Goal: Task Accomplishment & Management: Use online tool/utility

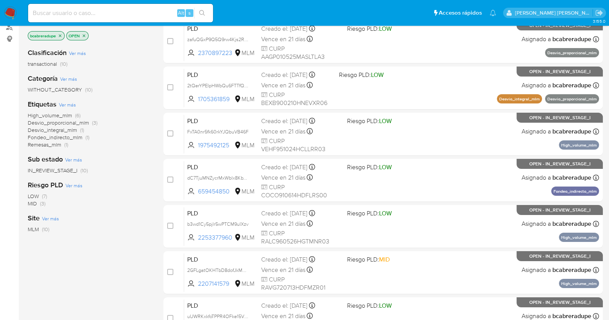
scroll to position [287, 0]
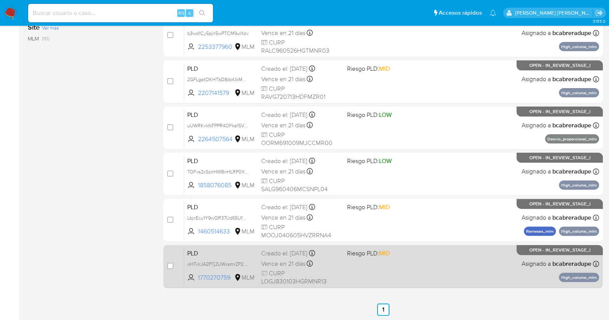
click at [284, 254] on div "Creado el: [DATE] Creado el: [DATE] 02:04:17" at bounding box center [301, 254] width 80 height 8
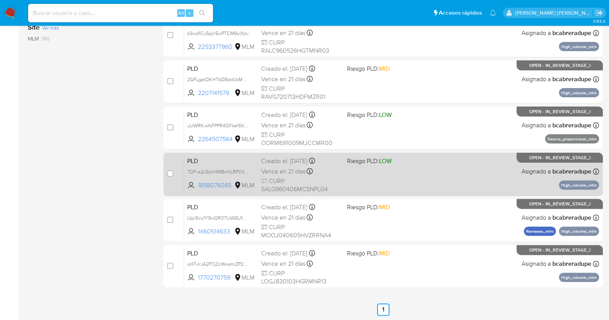
click at [282, 163] on div "Creado el: [DATE] Creado el: [DATE] 02:05:04" at bounding box center [301, 161] width 80 height 8
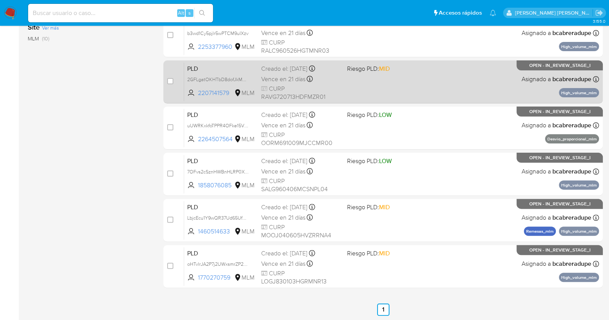
click at [283, 75] on span "Vence en 21 días" at bounding box center [283, 79] width 44 height 8
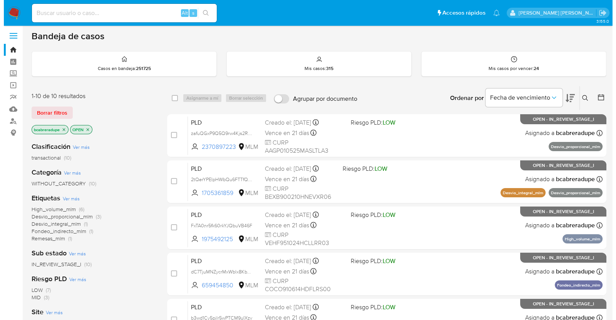
scroll to position [0, 0]
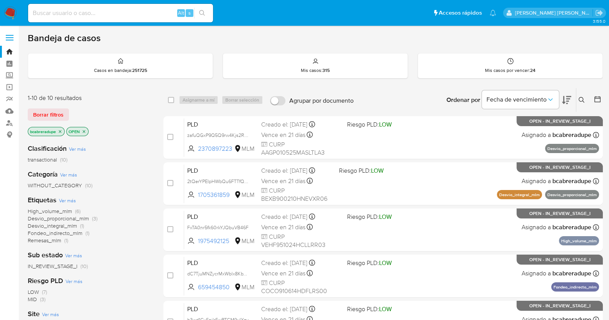
click at [60, 130] on icon "close-filter" at bounding box center [60, 131] width 5 height 5
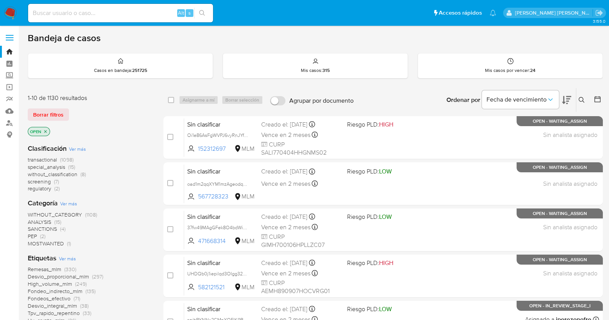
click at [580, 98] on icon at bounding box center [582, 100] width 6 height 6
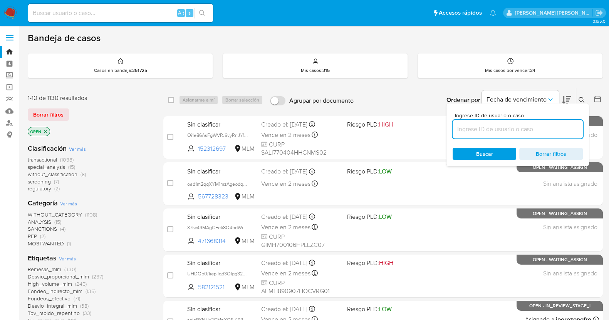
click at [512, 131] on input at bounding box center [518, 129] width 130 height 10
type input "2357489898"
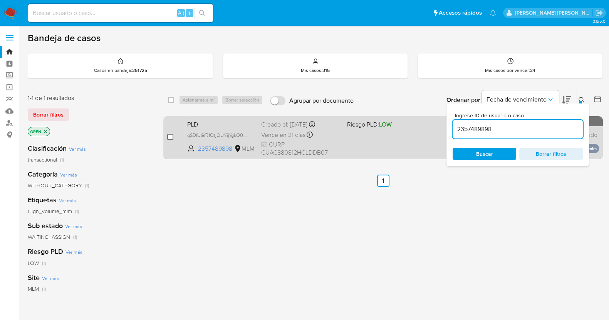
click at [171, 135] on input "checkbox" at bounding box center [170, 137] width 6 height 6
checkbox input "true"
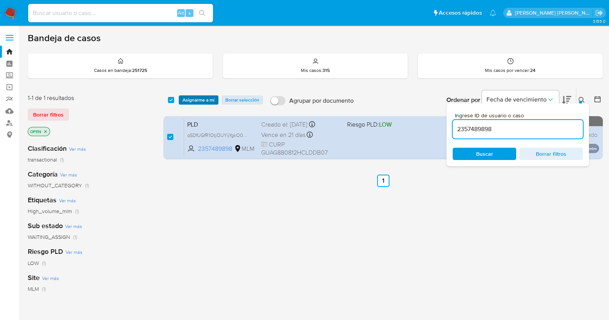
click at [204, 99] on span "Asignarme a mí" at bounding box center [199, 100] width 32 height 8
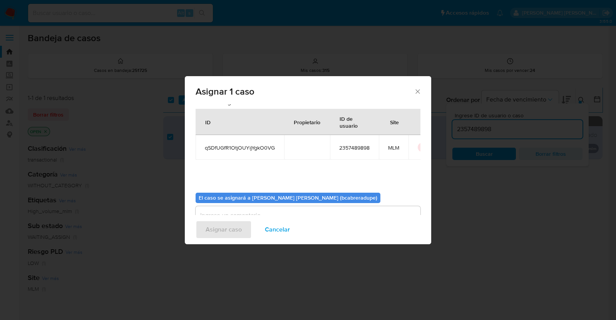
scroll to position [40, 0]
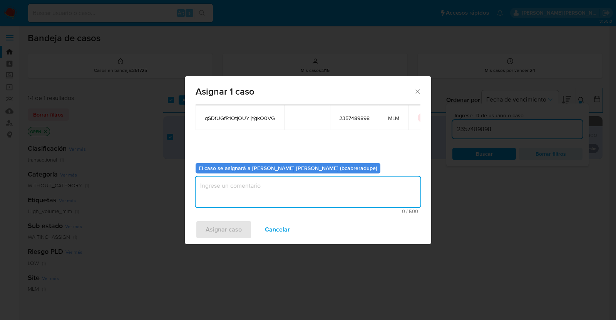
click at [311, 185] on textarea "assign-modal" at bounding box center [308, 192] width 225 height 31
type textarea "BJCD"
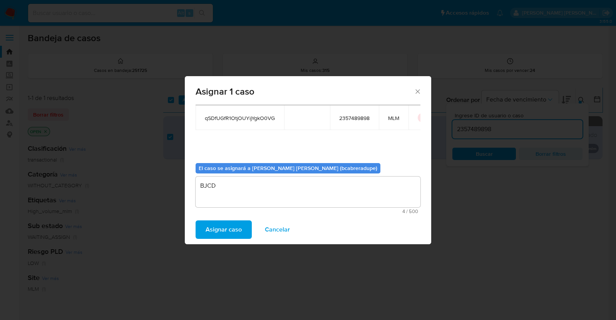
click at [222, 231] on span "Asignar caso" at bounding box center [224, 229] width 36 height 17
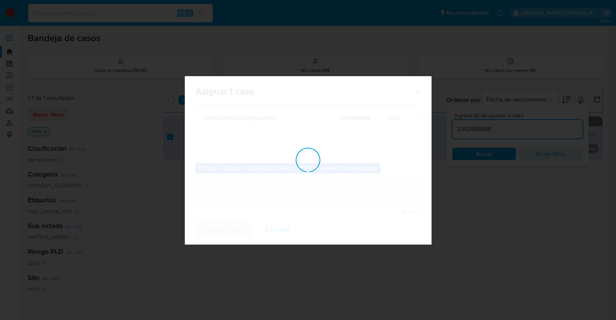
checkbox input "false"
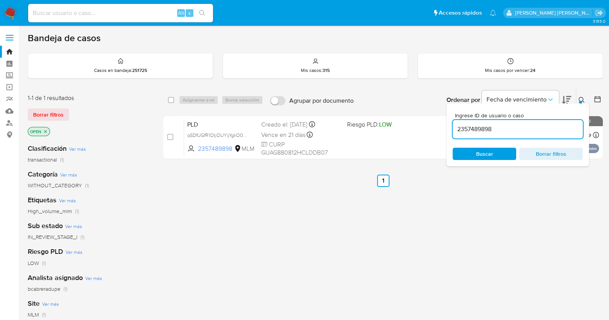
click at [481, 127] on input "2357489898" at bounding box center [518, 129] width 130 height 10
paste input "253377960"
click at [471, 132] on input "2253377960" at bounding box center [518, 129] width 130 height 10
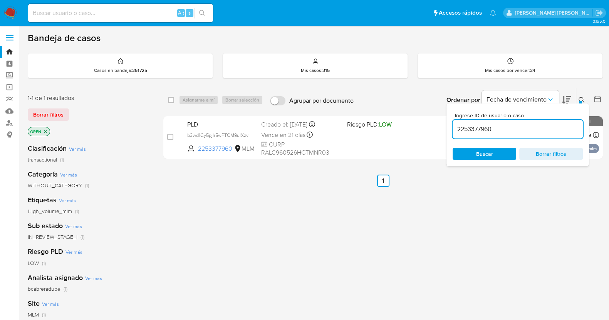
paste input "383068712"
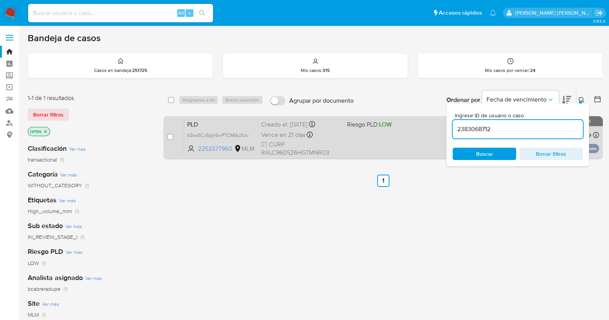
type input "2383068712"
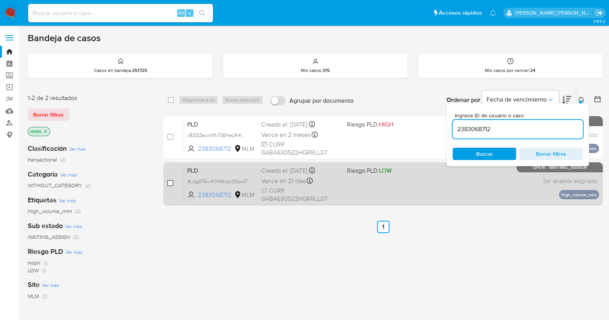
click at [169, 182] on input "checkbox" at bounding box center [170, 183] width 6 height 6
checkbox input "true"
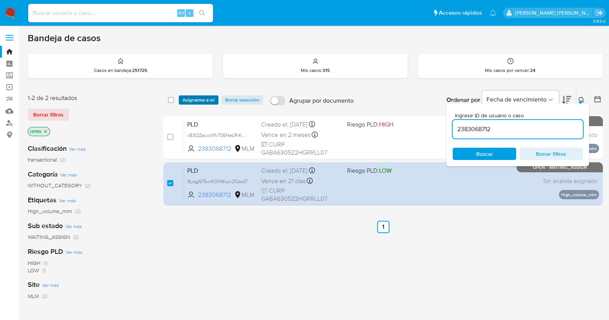
click at [210, 99] on span "Asignarme a mí" at bounding box center [199, 100] width 32 height 8
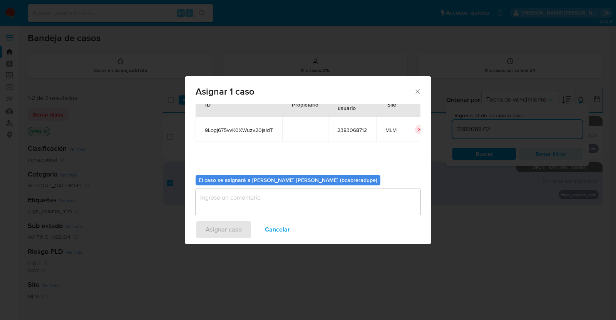
scroll to position [40, 0]
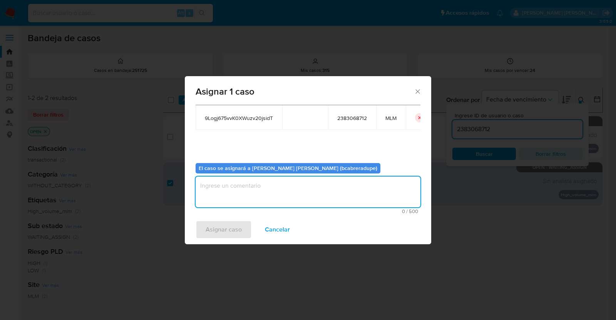
click at [306, 185] on textarea "assign-modal" at bounding box center [308, 192] width 225 height 31
type textarea "BJCD"
click at [229, 228] on span "Asignar caso" at bounding box center [224, 229] width 36 height 17
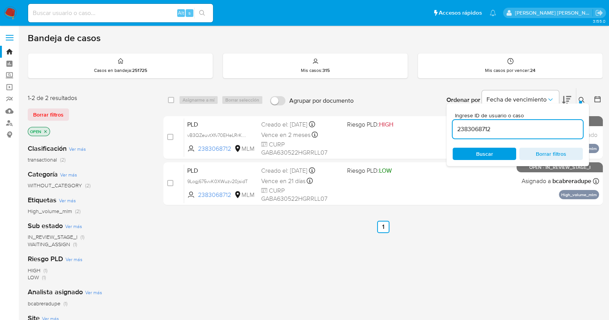
click at [487, 130] on input "2383068712" at bounding box center [518, 129] width 130 height 10
paste input "409996144"
type input "2409996144"
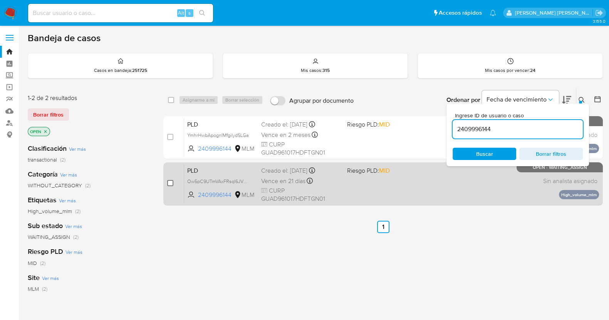
click at [171, 184] on input "checkbox" at bounding box center [170, 183] width 6 height 6
checkbox input "true"
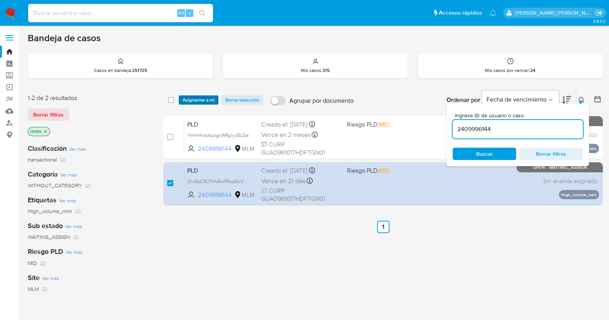
click at [206, 97] on span "Asignarme a mí" at bounding box center [199, 100] width 32 height 8
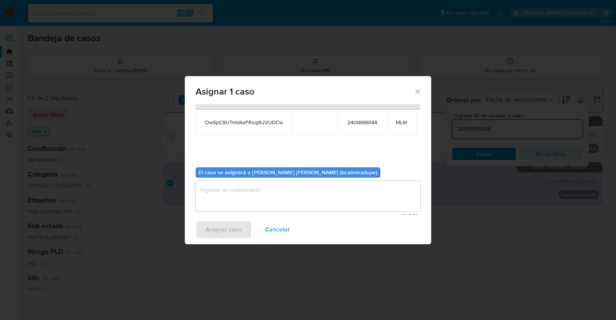
scroll to position [47, 0]
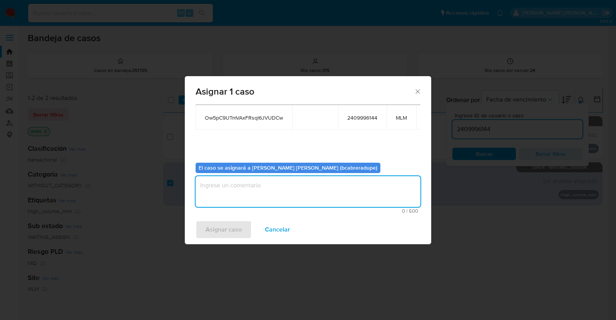
click at [304, 192] on textarea "assign-modal" at bounding box center [308, 191] width 225 height 31
type textarea "BJCD"
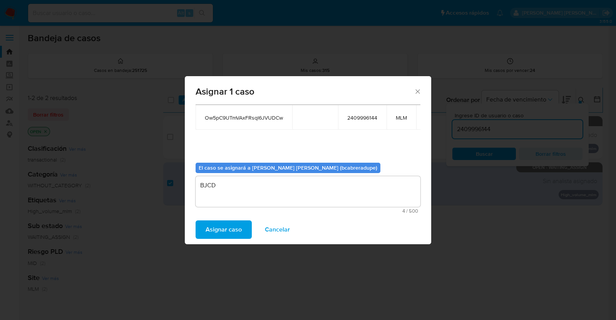
click at [233, 233] on span "Asignar caso" at bounding box center [224, 229] width 36 height 17
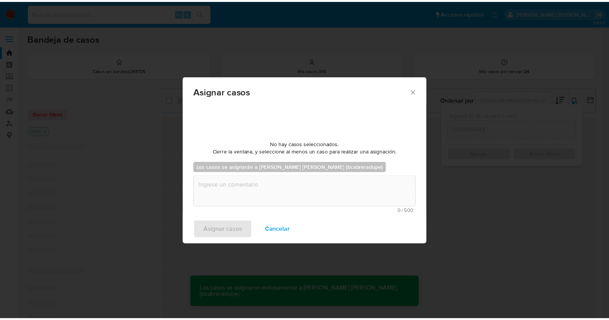
scroll to position [46, 0]
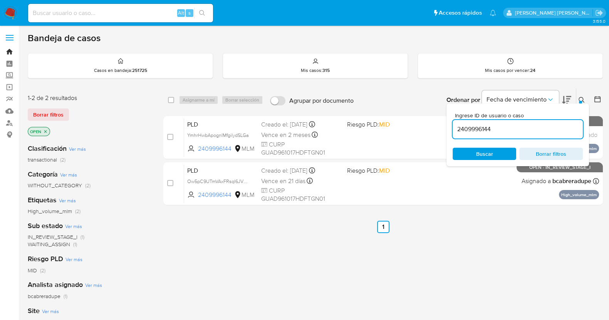
click at [9, 50] on link "Bandeja" at bounding box center [46, 52] width 92 height 12
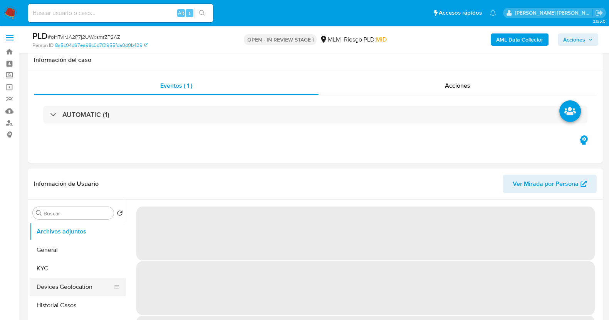
scroll to position [144, 0]
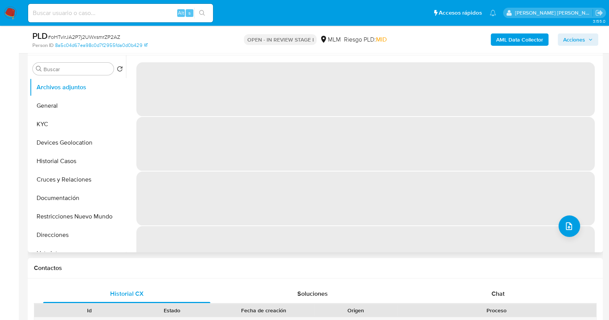
drag, startPoint x: 64, startPoint y: 164, endPoint x: 216, endPoint y: 114, distance: 159.6
click at [65, 164] on button "Historial Casos" at bounding box center [78, 161] width 96 height 18
select select "10"
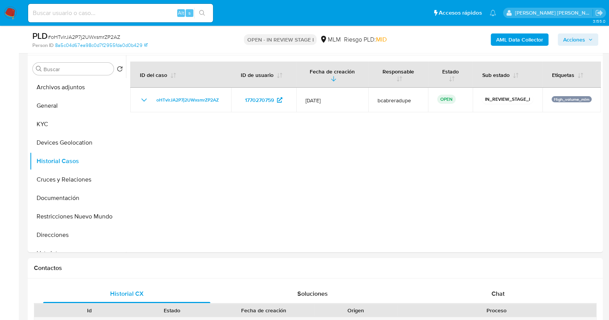
scroll to position [0, 0]
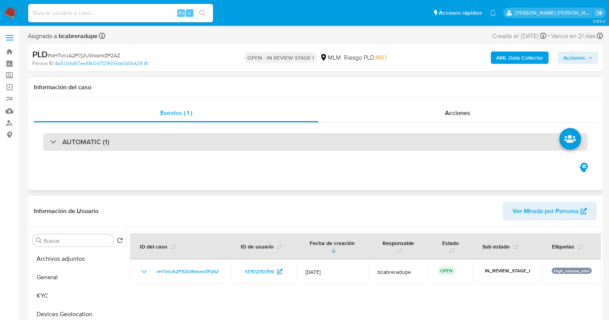
drag, startPoint x: 50, startPoint y: 147, endPoint x: 75, endPoint y: 138, distance: 25.8
click at [50, 147] on div "AUTOMATIC (1)" at bounding box center [315, 142] width 544 height 18
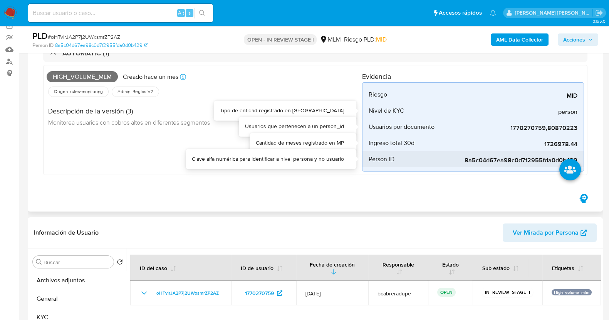
scroll to position [96, 0]
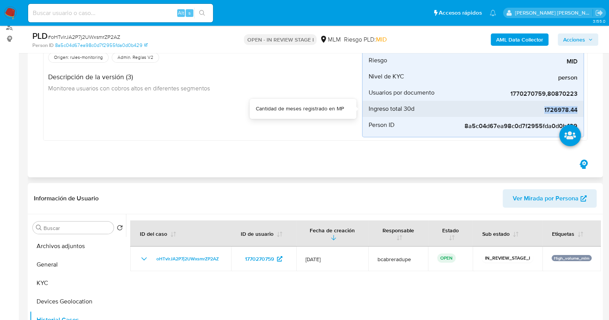
drag, startPoint x: 542, startPoint y: 108, endPoint x: 579, endPoint y: 112, distance: 36.8
click at [579, 112] on li "Ingreso total 30d 1726978.44" at bounding box center [472, 109] width 221 height 16
copy span "1726978.44"
click at [51, 284] on button "KYC" at bounding box center [75, 283] width 90 height 18
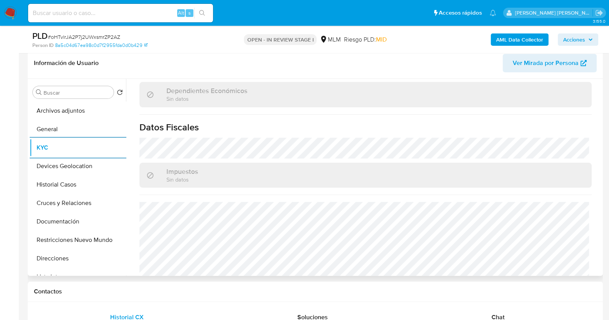
scroll to position [484, 0]
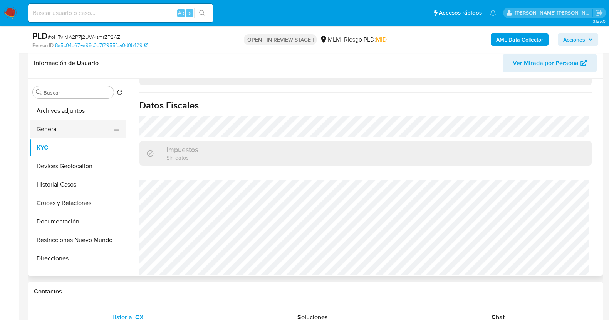
click at [71, 131] on button "General" at bounding box center [75, 129] width 90 height 18
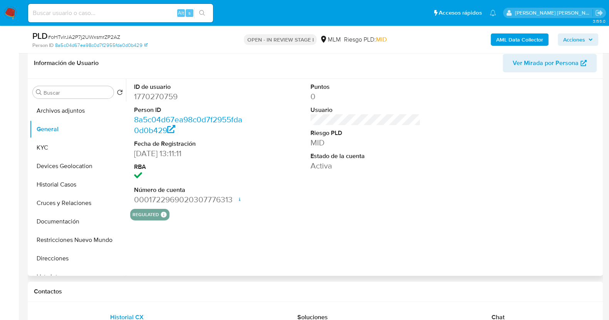
scroll to position [289, 0]
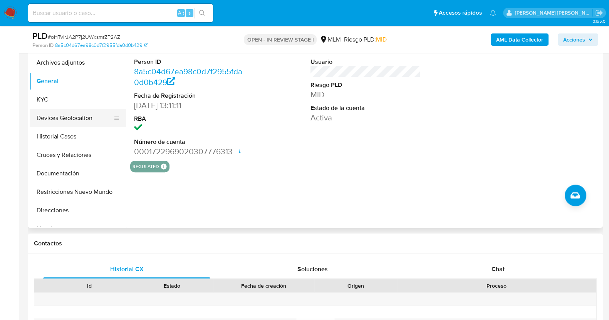
click at [75, 117] on button "Devices Geolocation" at bounding box center [75, 118] width 90 height 18
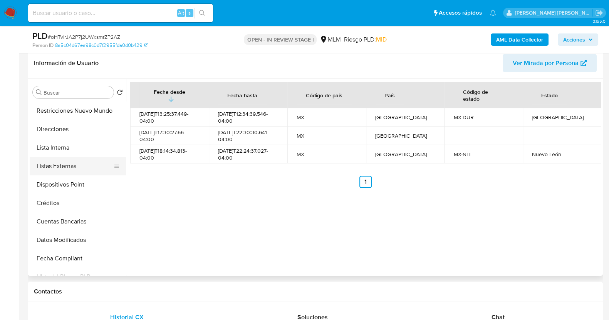
scroll to position [144, 0]
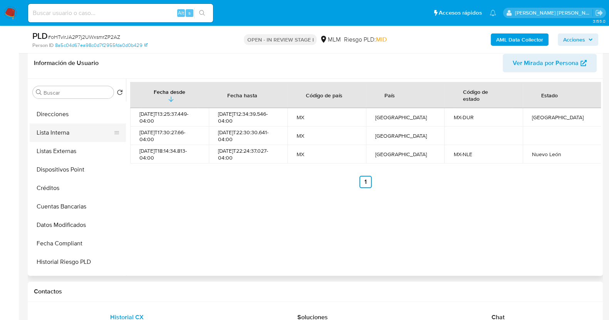
click at [70, 132] on button "Lista Interna" at bounding box center [75, 133] width 90 height 18
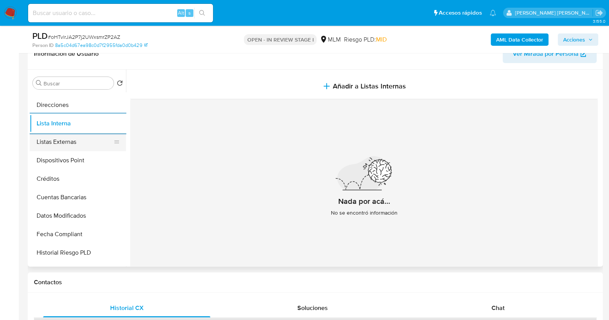
click at [74, 136] on button "Listas Externas" at bounding box center [75, 142] width 90 height 18
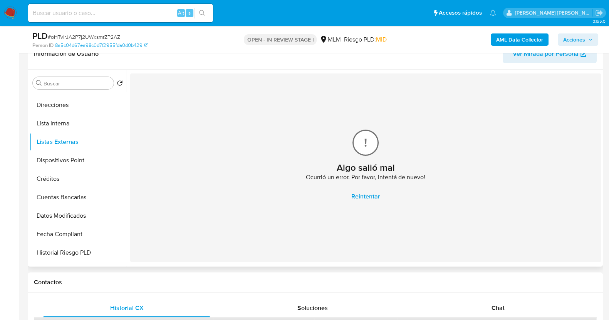
click at [355, 195] on span "Reintentar" at bounding box center [365, 196] width 29 height 17
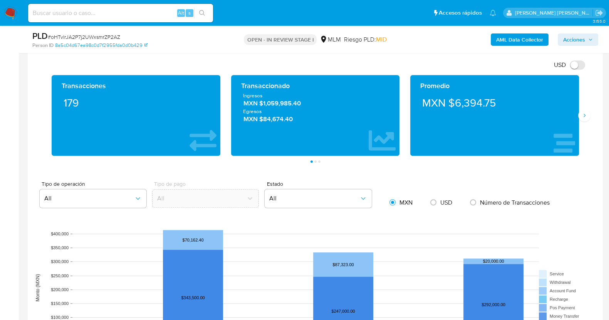
scroll to position [674, 0]
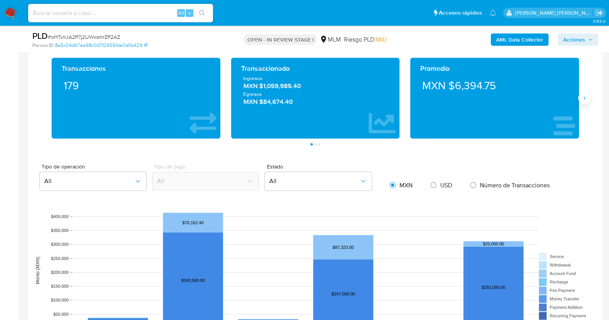
click at [584, 100] on button "Siguiente" at bounding box center [584, 98] width 12 height 12
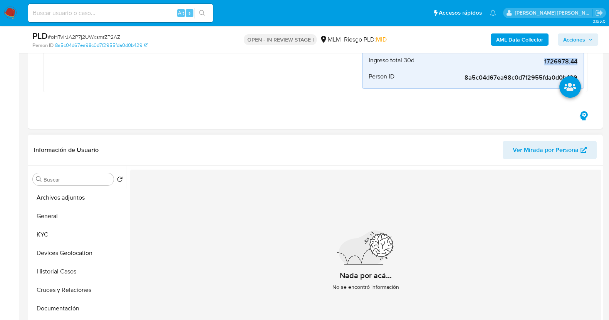
scroll to position [0, 0]
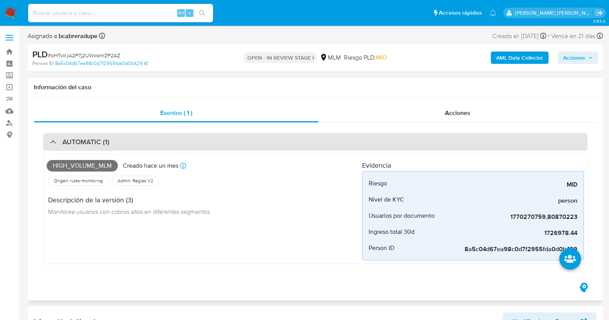
click at [50, 139] on div "AUTOMATIC (1)" at bounding box center [79, 142] width 59 height 8
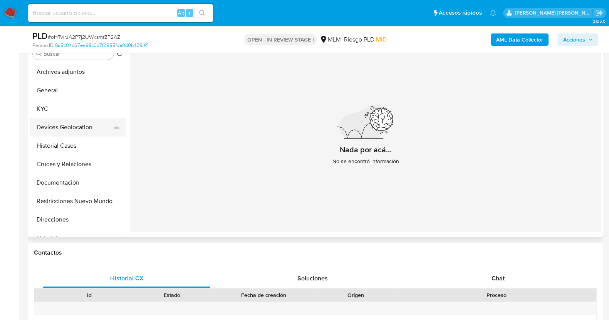
scroll to position [192, 0]
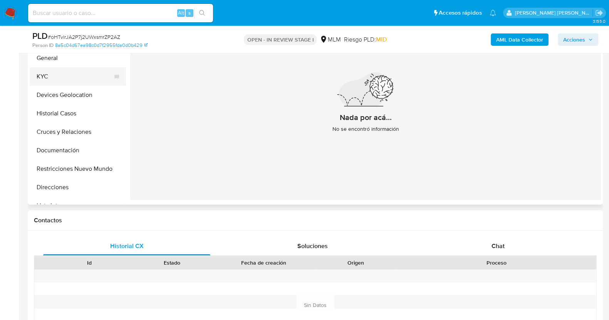
click at [73, 78] on button "KYC" at bounding box center [75, 76] width 90 height 18
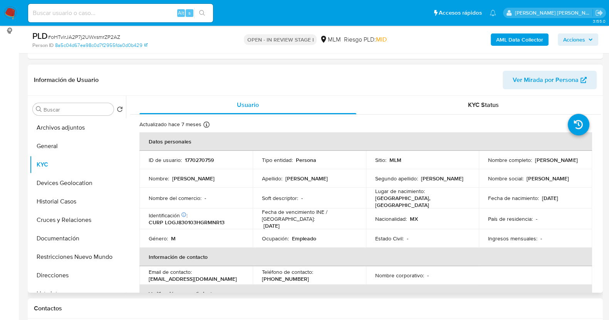
scroll to position [144, 0]
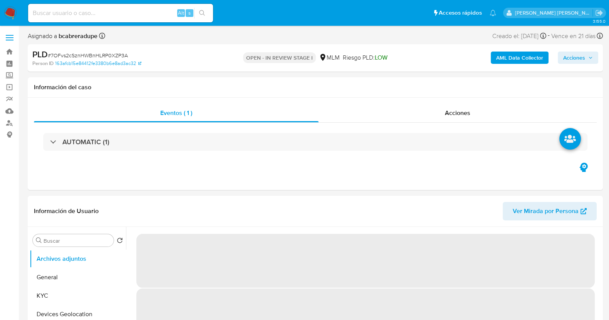
select select "10"
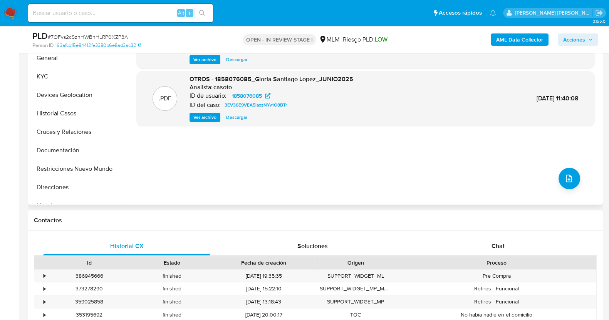
scroll to position [96, 0]
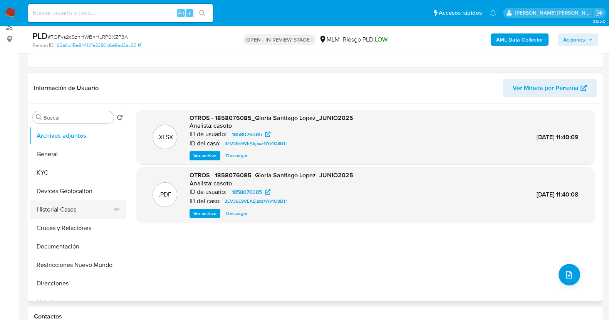
click at [64, 207] on button "Historial Casos" at bounding box center [75, 210] width 90 height 18
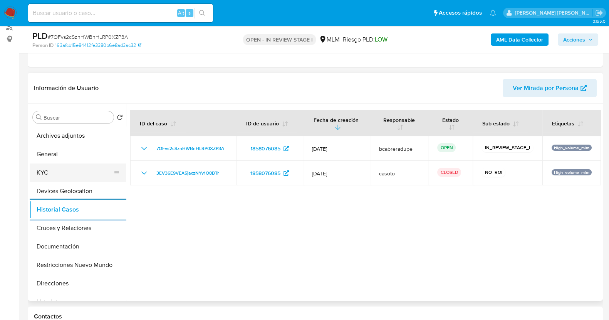
click at [64, 171] on button "KYC" at bounding box center [75, 173] width 90 height 18
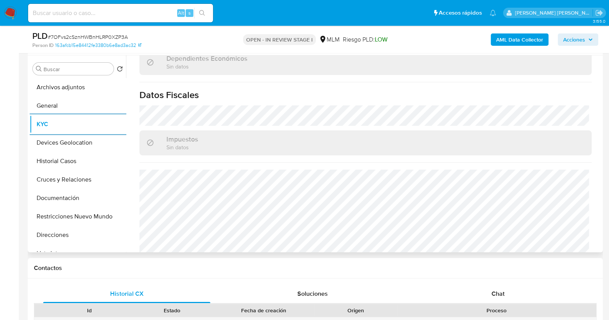
scroll to position [481, 0]
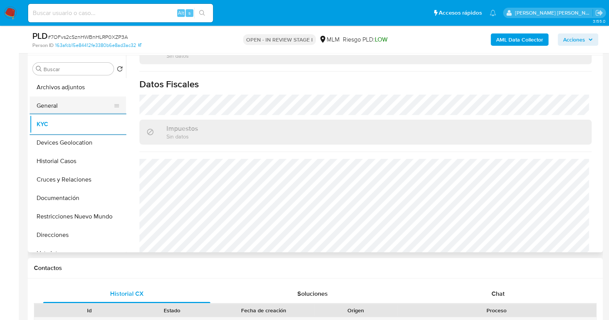
click at [79, 108] on button "General" at bounding box center [75, 106] width 90 height 18
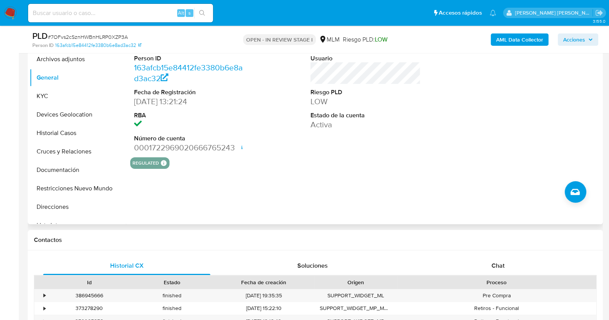
scroll to position [192, 0]
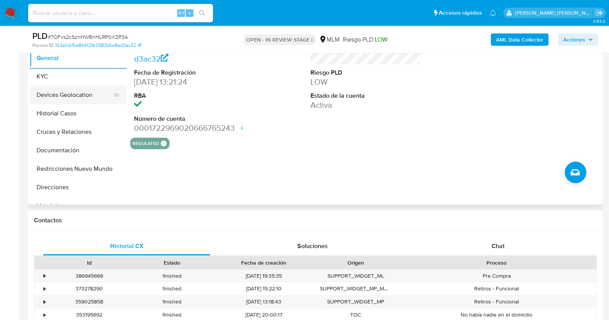
click at [75, 95] on button "Devices Geolocation" at bounding box center [75, 95] width 90 height 18
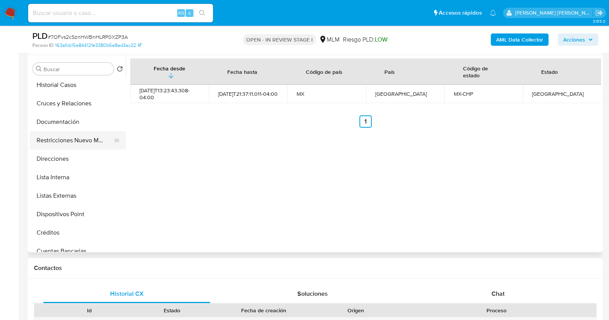
scroll to position [144, 0]
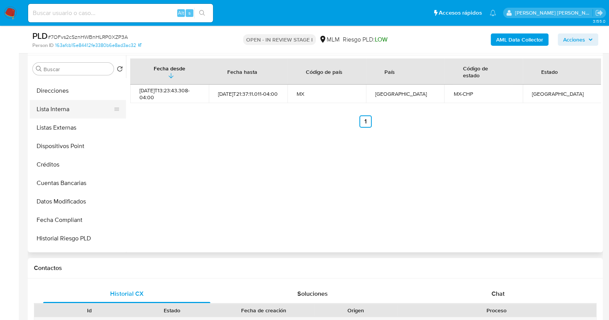
click at [66, 112] on button "Lista Interna" at bounding box center [75, 109] width 90 height 18
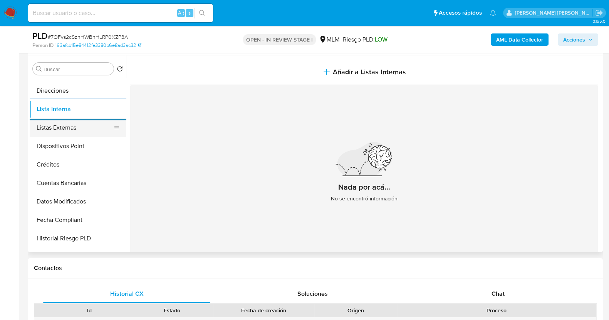
click at [87, 126] on button "Listas Externas" at bounding box center [75, 128] width 90 height 18
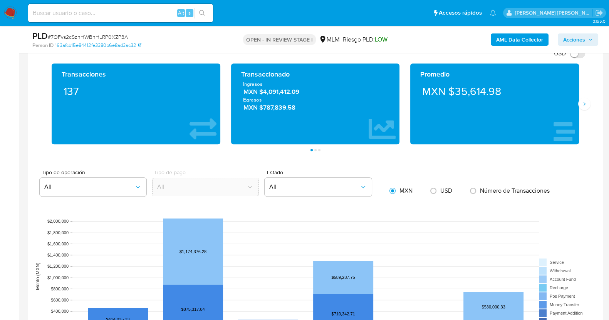
scroll to position [561, 0]
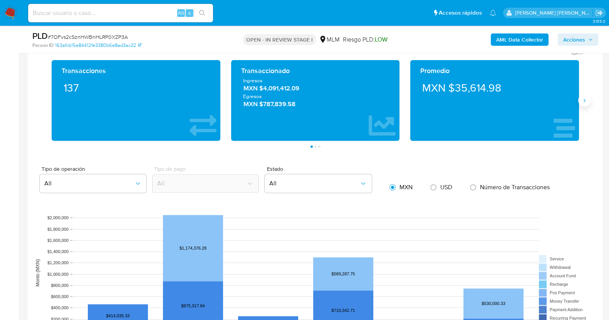
click at [585, 98] on icon "Siguiente" at bounding box center [584, 100] width 6 height 6
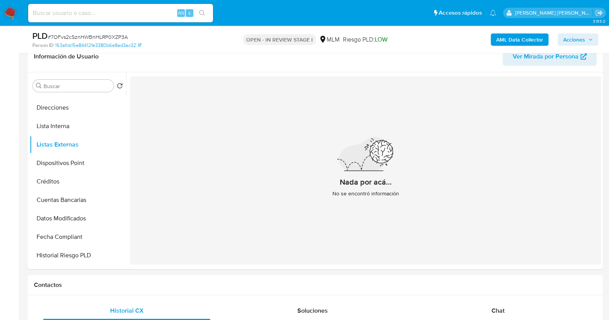
scroll to position [0, 0]
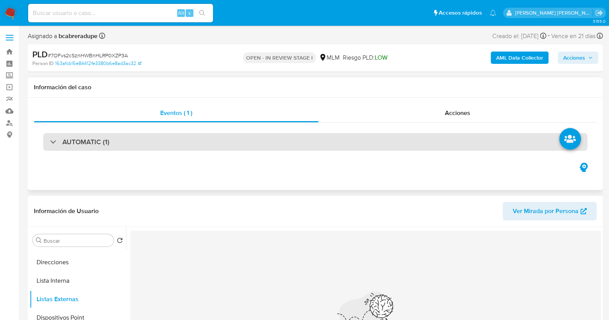
click at [75, 142] on h3 "AUTOMATIC (1)" at bounding box center [85, 142] width 47 height 8
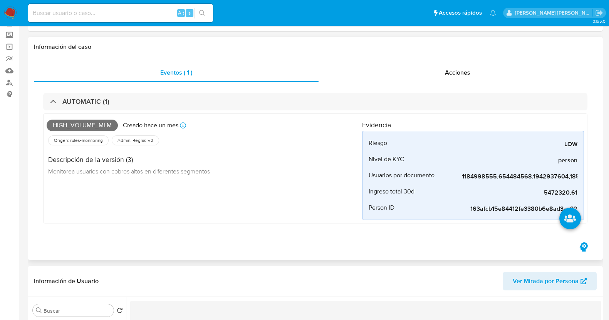
scroll to position [96, 0]
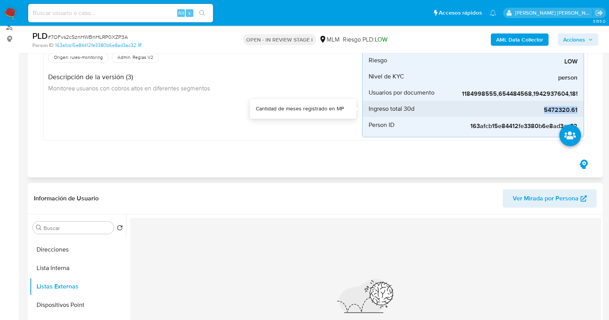
drag, startPoint x: 546, startPoint y: 108, endPoint x: 577, endPoint y: 112, distance: 30.7
click at [577, 112] on span "5472320.61" at bounding box center [520, 110] width 116 height 8
copy span "5472320.61"
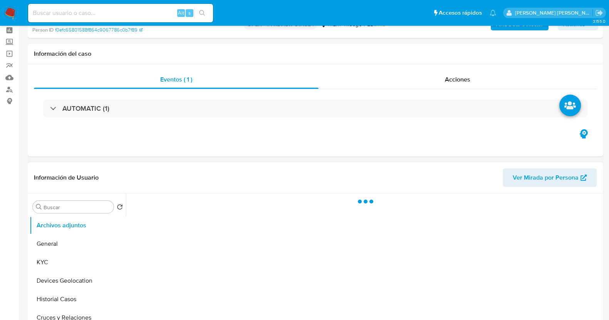
scroll to position [48, 0]
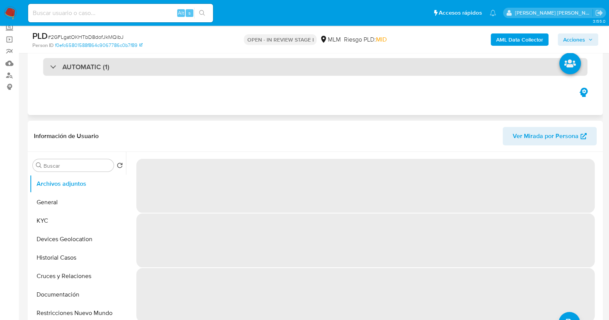
click at [53, 66] on div "AUTOMATIC (1)" at bounding box center [79, 67] width 59 height 8
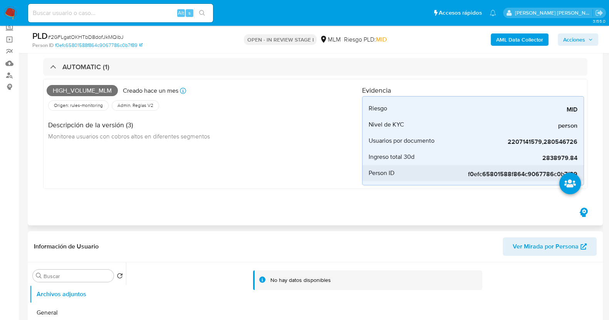
select select "10"
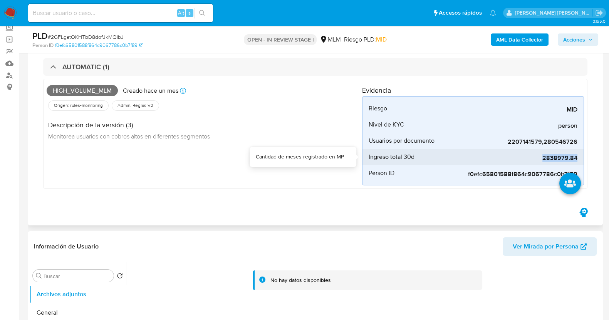
drag, startPoint x: 542, startPoint y: 156, endPoint x: 577, endPoint y: 158, distance: 35.1
click at [577, 158] on span "2838979.84" at bounding box center [520, 158] width 116 height 8
copy span "2838979.84"
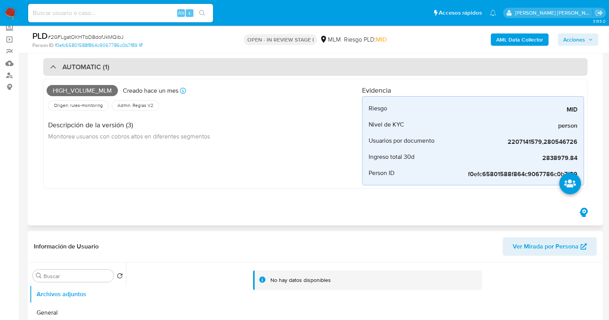
click at [57, 64] on div "AUTOMATIC (1)" at bounding box center [79, 67] width 59 height 8
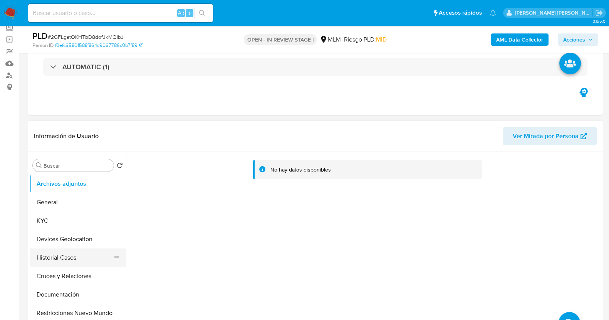
click at [67, 257] on button "Historial Casos" at bounding box center [75, 258] width 90 height 18
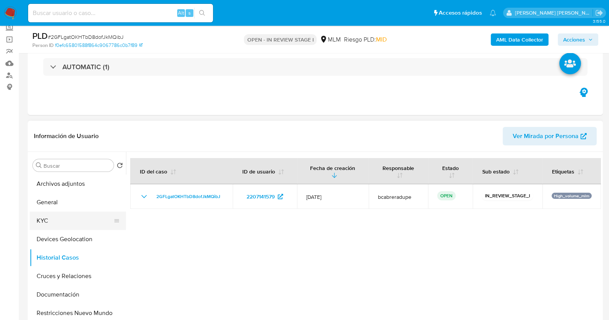
click at [55, 218] on button "KYC" at bounding box center [75, 221] width 90 height 18
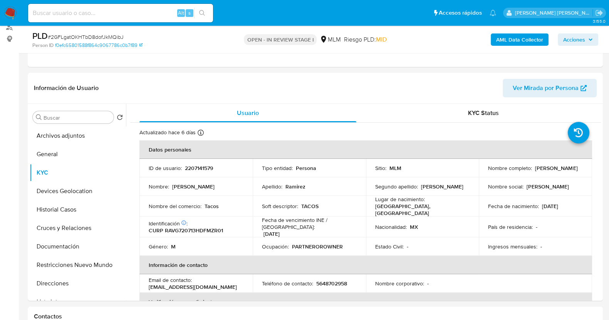
scroll to position [0, 0]
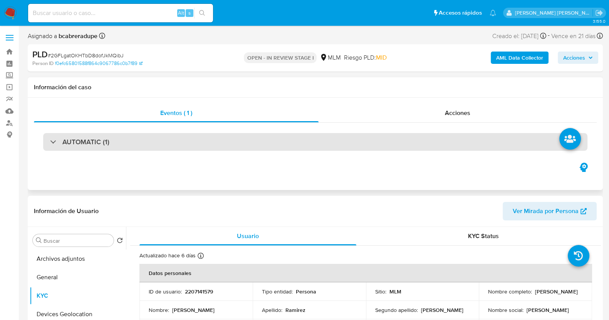
click at [50, 143] on div "AUTOMATIC (1)" at bounding box center [79, 142] width 59 height 8
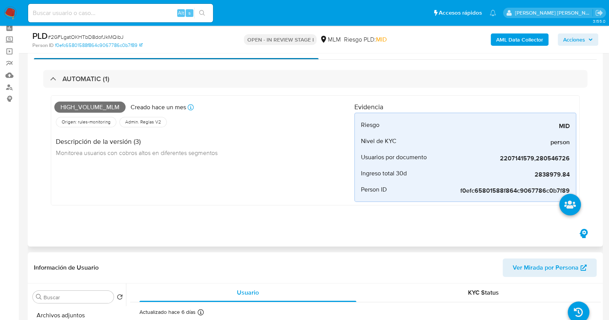
scroll to position [48, 0]
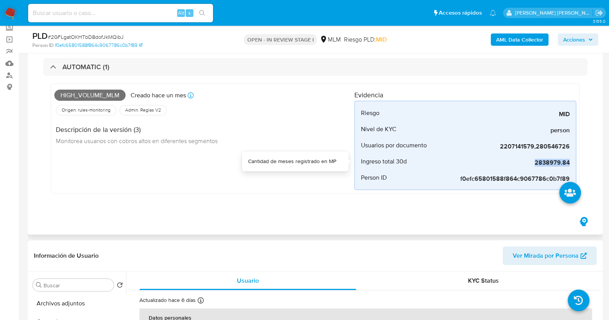
drag, startPoint x: 535, startPoint y: 162, endPoint x: 576, endPoint y: 162, distance: 40.4
click at [576, 162] on div "Riesgo MID Último riesgo de Matriz Nivel de KYC person Tipo de entidad registra…" at bounding box center [465, 145] width 222 height 89
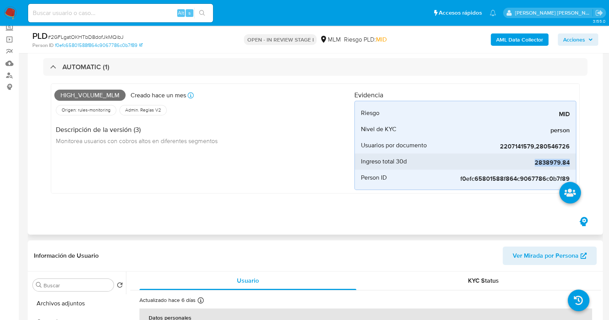
copy span "2838979.84"
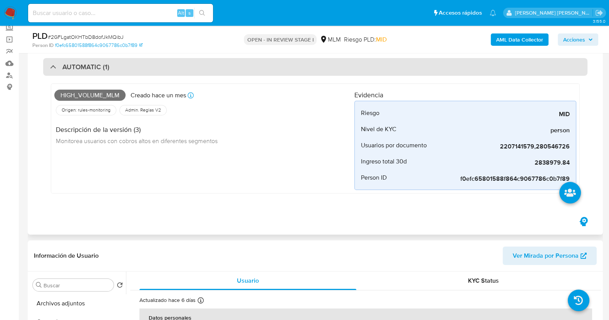
click at [62, 70] on h3 "AUTOMATIC (1)" at bounding box center [85, 67] width 47 height 8
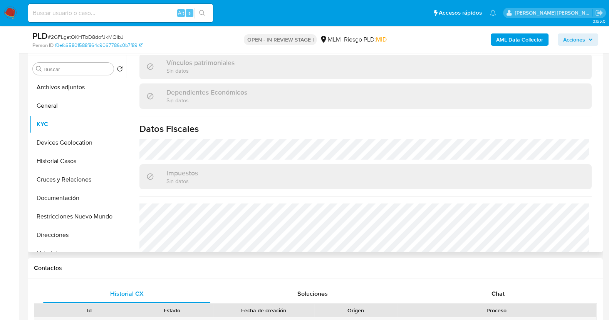
scroll to position [484, 0]
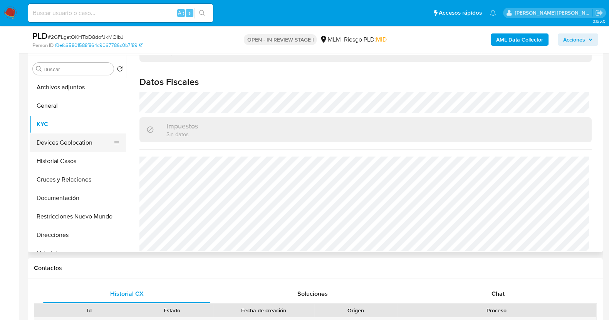
click at [72, 141] on button "Devices Geolocation" at bounding box center [75, 143] width 90 height 18
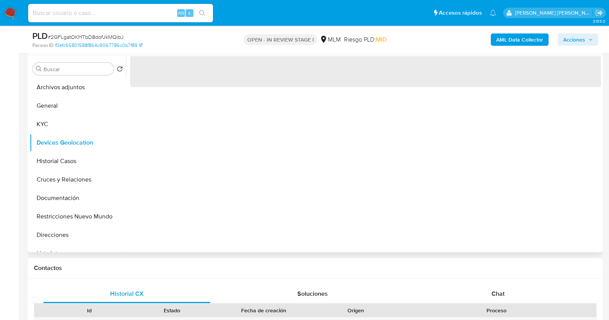
scroll to position [0, 0]
click at [57, 107] on button "General" at bounding box center [75, 106] width 90 height 18
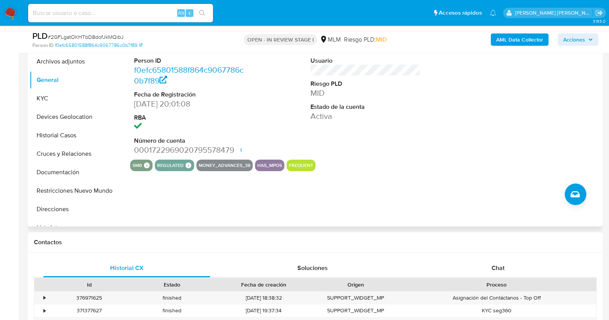
scroll to position [192, 0]
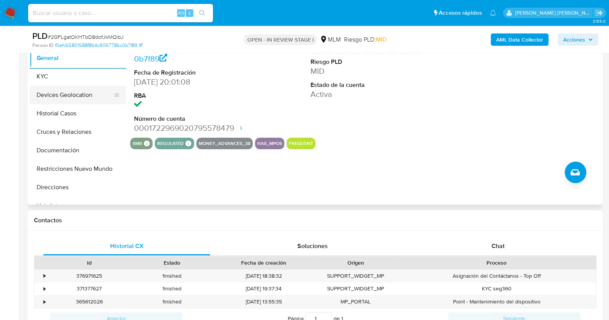
click at [84, 90] on button "Devices Geolocation" at bounding box center [75, 95] width 90 height 18
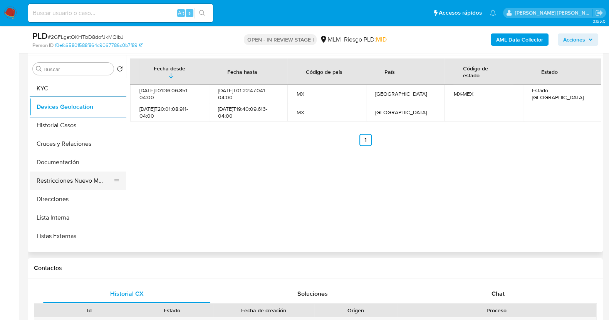
scroll to position [96, 0]
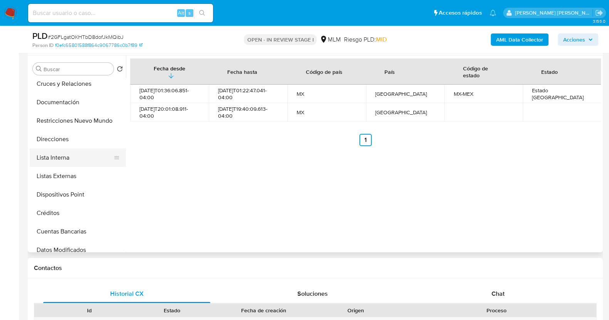
click at [67, 154] on button "Lista Interna" at bounding box center [75, 158] width 90 height 18
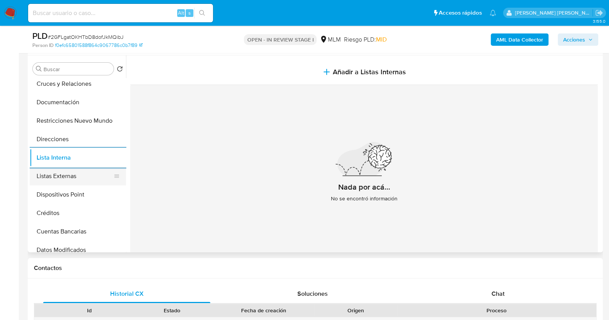
click at [69, 175] on button "Listas Externas" at bounding box center [75, 176] width 90 height 18
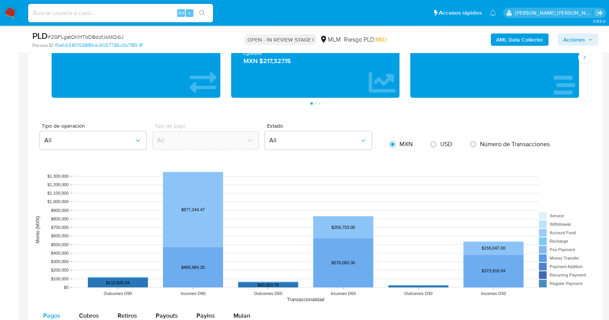
scroll to position [530, 0]
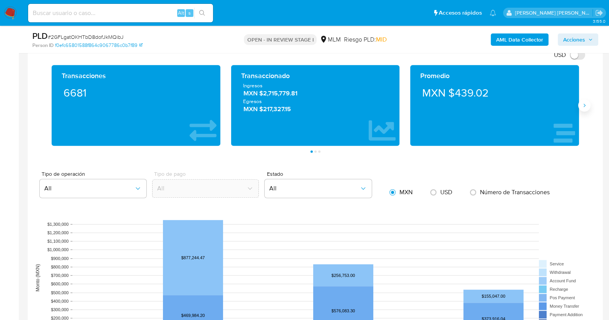
click at [583, 108] on icon "Siguiente" at bounding box center [584, 105] width 6 height 6
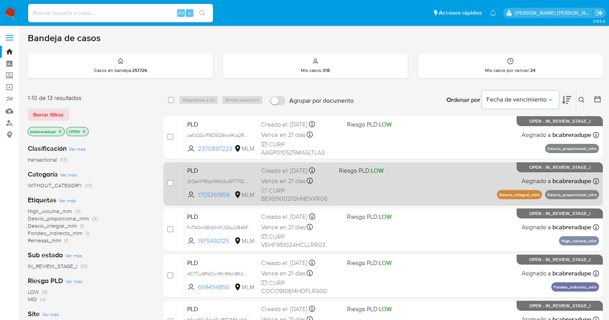
scroll to position [265, 0]
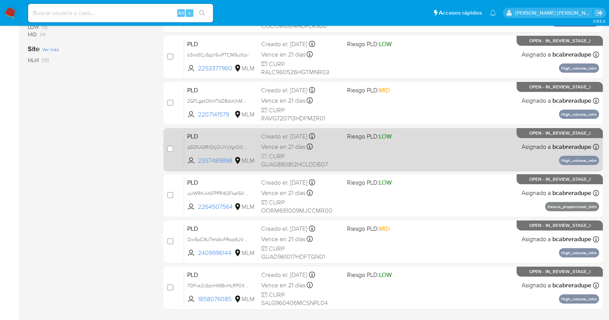
click at [288, 134] on div "Creado el: [DATE] Creado el: [DATE] 02:05:40" at bounding box center [301, 137] width 80 height 8
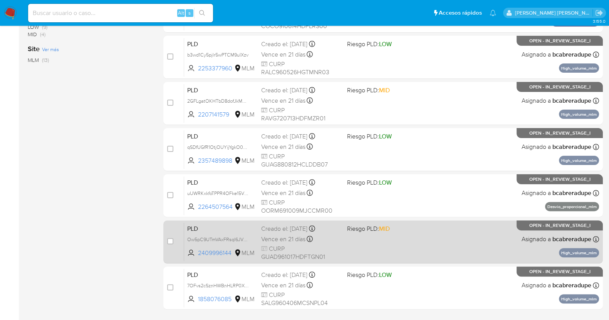
click at [281, 237] on span "Vence en 21 días" at bounding box center [283, 239] width 44 height 8
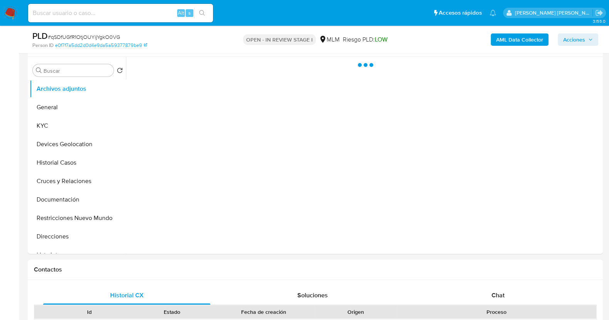
scroll to position [144, 0]
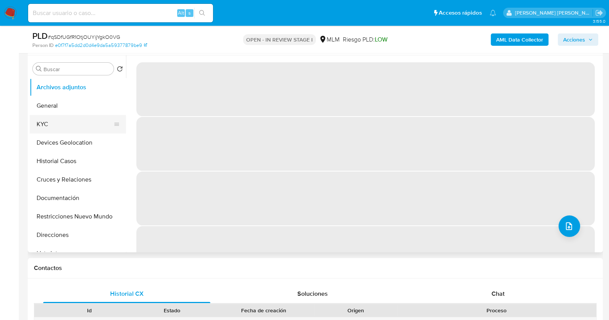
click at [74, 121] on button "KYC" at bounding box center [75, 124] width 90 height 18
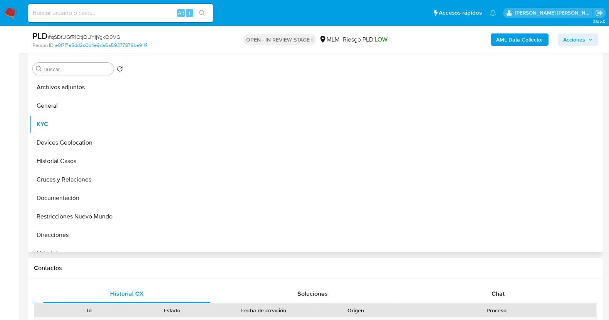
select select "10"
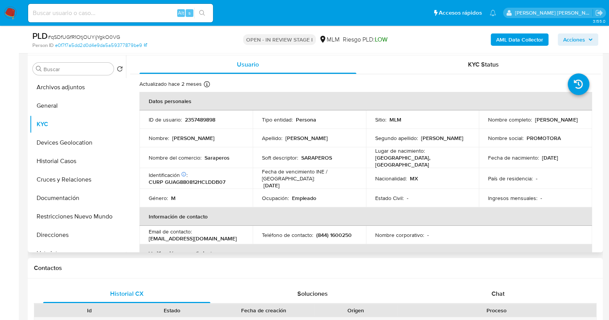
click at [415, 153] on p "Lugar de nacimiento :" at bounding box center [400, 151] width 50 height 7
click at [48, 160] on button "Historial Casos" at bounding box center [78, 161] width 96 height 18
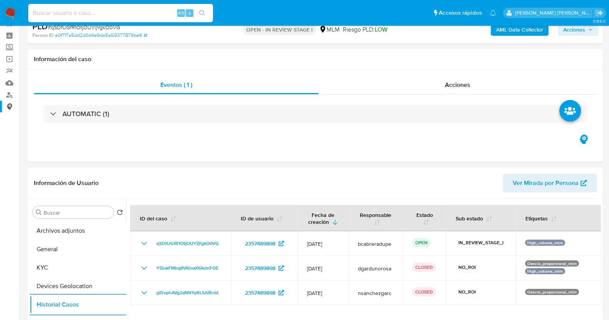
scroll to position [0, 0]
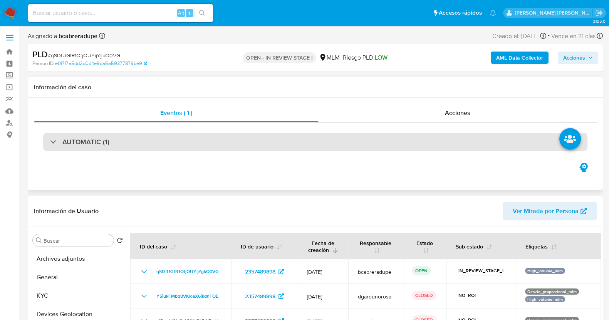
drag, startPoint x: 49, startPoint y: 141, endPoint x: 69, endPoint y: 136, distance: 20.8
click at [50, 141] on div "AUTOMATIC (1)" at bounding box center [315, 142] width 544 height 18
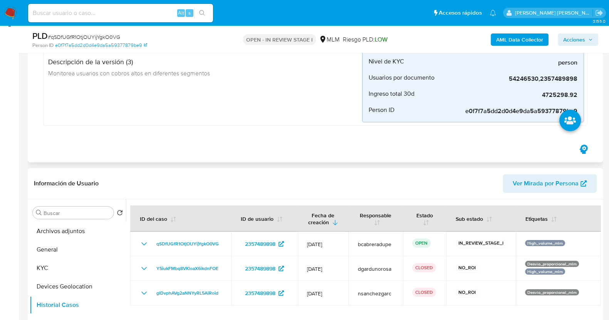
scroll to position [96, 0]
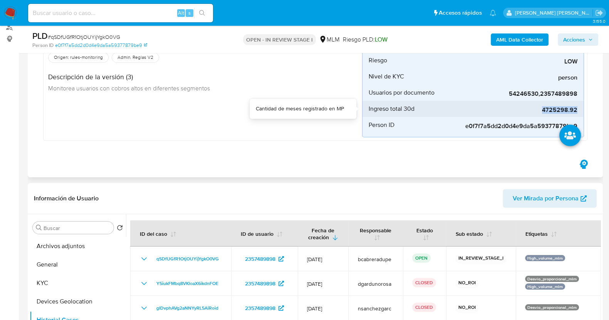
drag, startPoint x: 543, startPoint y: 112, endPoint x: 578, endPoint y: 112, distance: 34.7
click at [578, 112] on li "Ingreso total 30d 4725298.92" at bounding box center [472, 109] width 221 height 16
copy span "4725298.92"
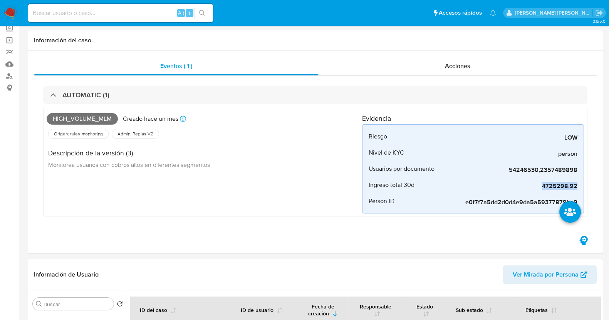
scroll to position [0, 0]
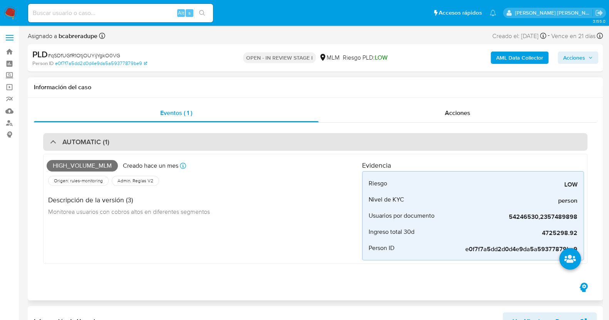
click at [55, 142] on div "AUTOMATIC (1)" at bounding box center [79, 142] width 59 height 8
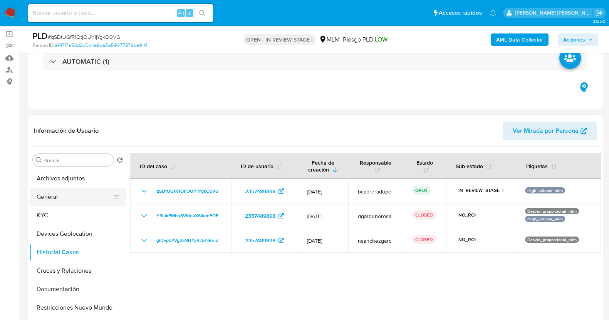
scroll to position [96, 0]
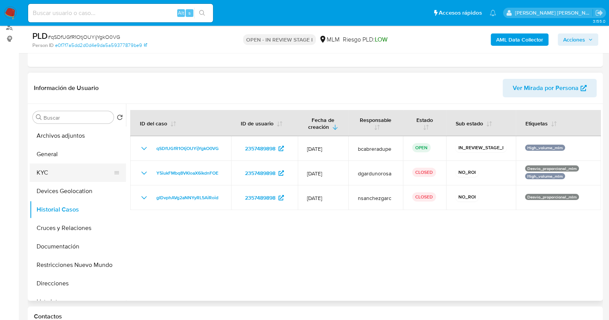
click at [67, 169] on button "KYC" at bounding box center [75, 173] width 90 height 18
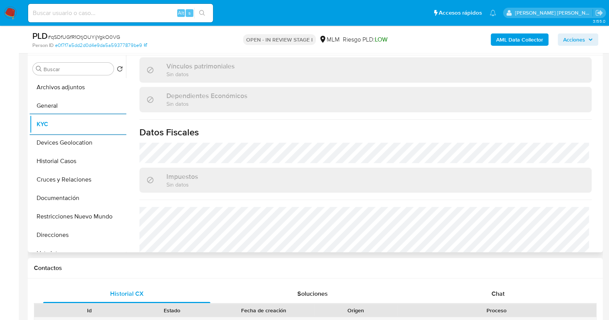
scroll to position [484, 0]
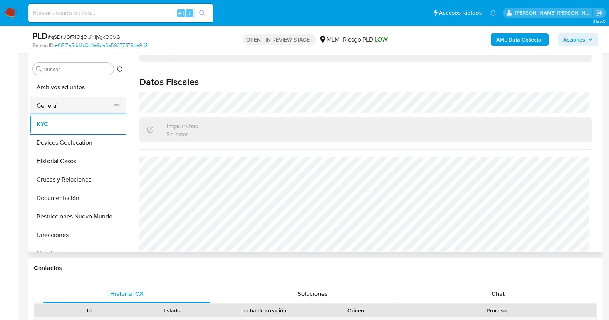
drag, startPoint x: 63, startPoint y: 104, endPoint x: 81, endPoint y: 106, distance: 18.2
click at [63, 104] on button "General" at bounding box center [75, 106] width 90 height 18
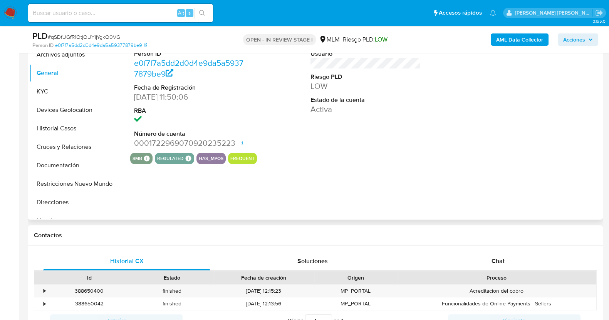
scroll to position [192, 0]
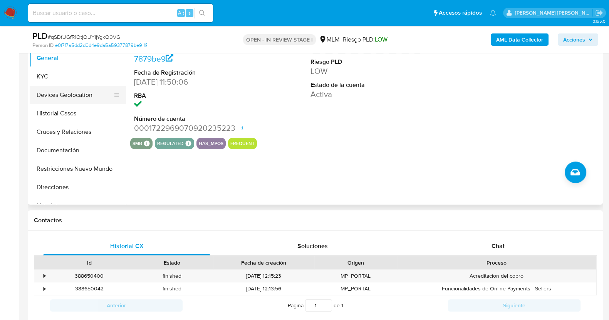
click at [55, 89] on button "Devices Geolocation" at bounding box center [75, 95] width 90 height 18
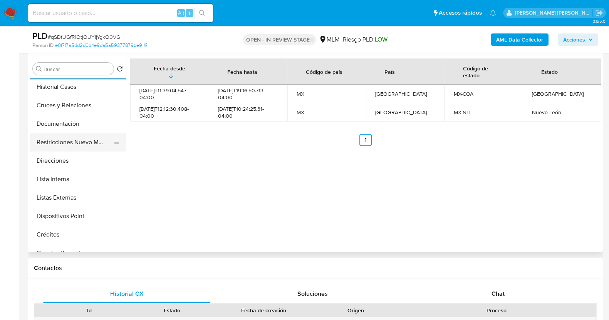
scroll to position [96, 0]
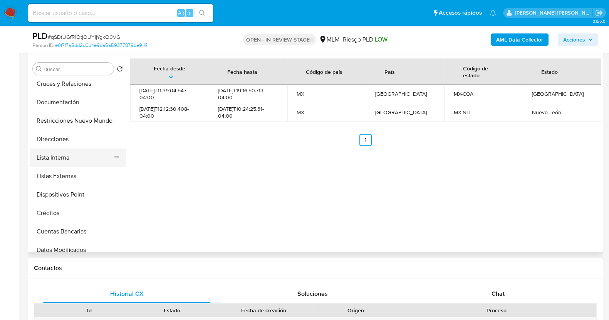
click at [65, 154] on button "Lista Interna" at bounding box center [75, 158] width 90 height 18
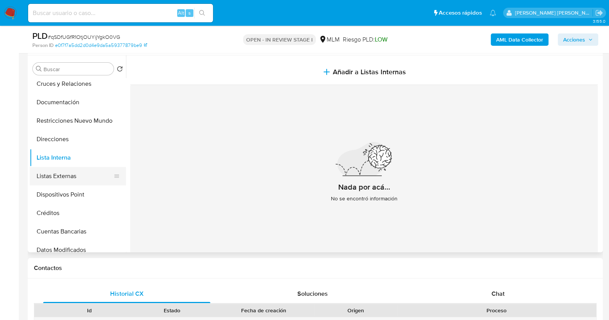
click at [73, 177] on button "Listas Externas" at bounding box center [75, 176] width 90 height 18
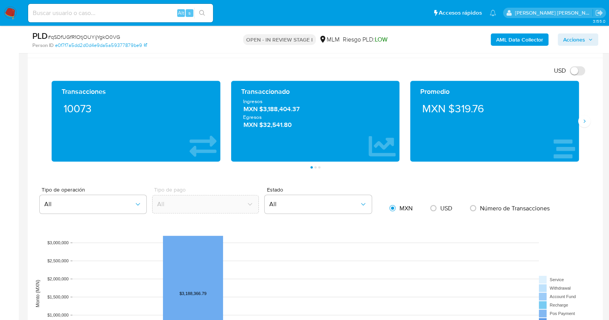
scroll to position [512, 0]
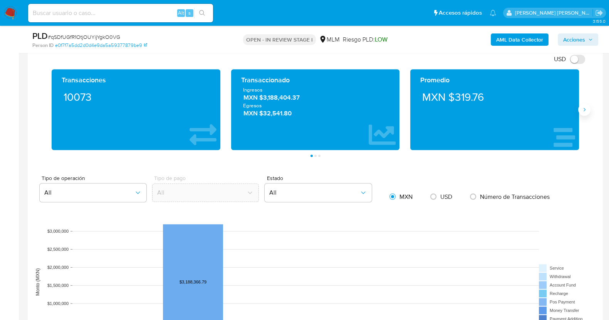
click at [583, 110] on icon "Siguiente" at bounding box center [584, 110] width 6 height 6
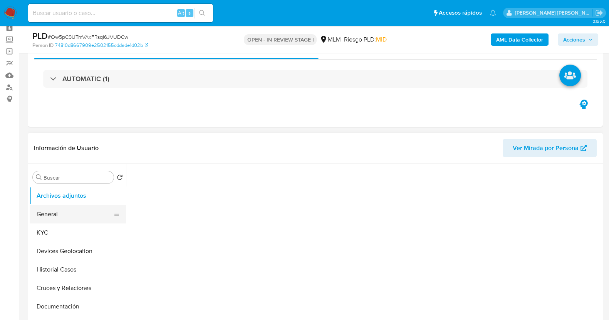
select select "10"
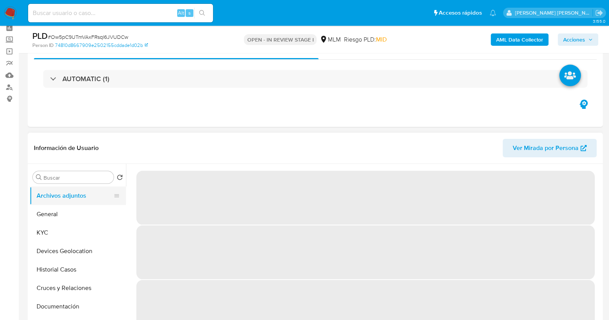
scroll to position [96, 0]
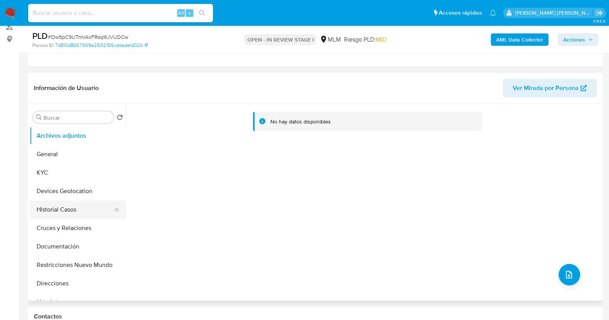
click at [62, 208] on button "Historial Casos" at bounding box center [75, 210] width 90 height 18
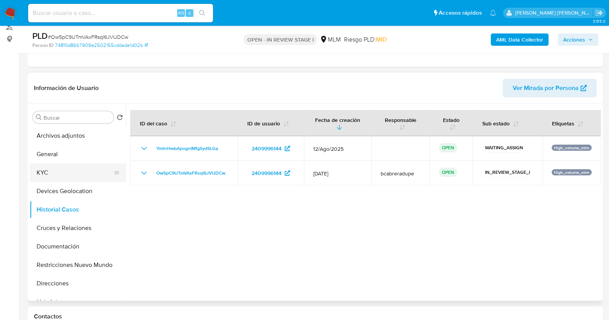
click at [52, 168] on button "KYC" at bounding box center [75, 173] width 90 height 18
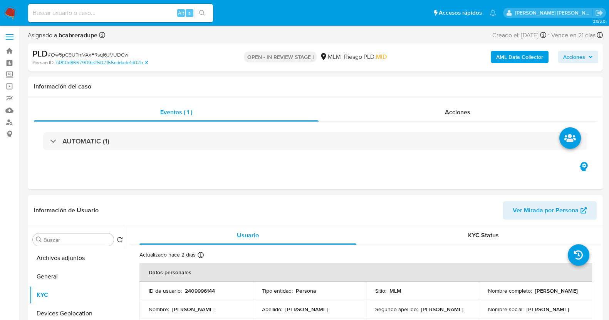
scroll to position [0, 0]
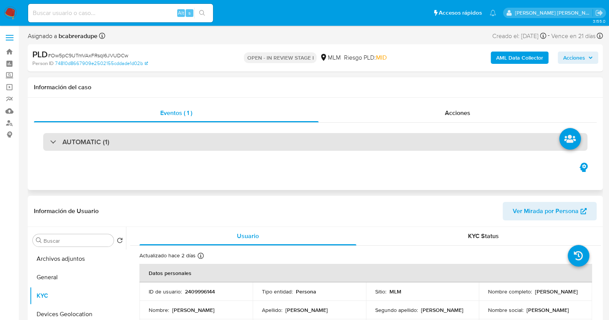
click at [52, 141] on div "AUTOMATIC (1)" at bounding box center [79, 142] width 59 height 8
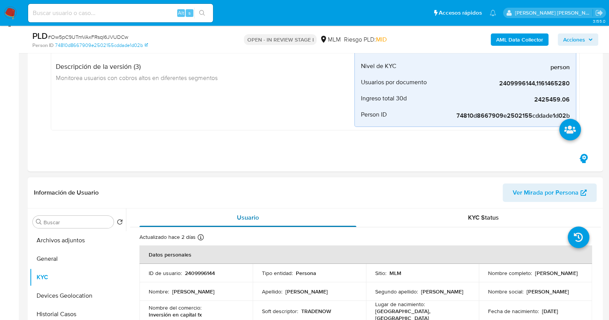
scroll to position [96, 0]
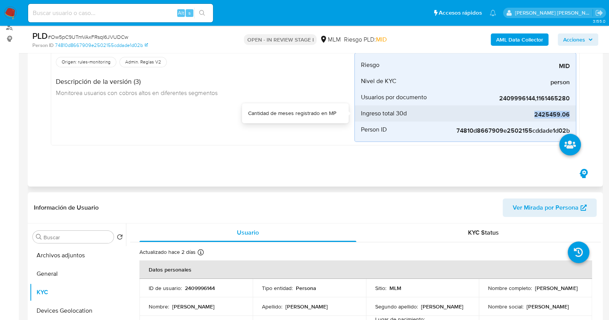
drag, startPoint x: 537, startPoint y: 115, endPoint x: 571, endPoint y: 117, distance: 34.4
click at [571, 117] on li "Ingreso total 30d 2425459.06" at bounding box center [465, 114] width 221 height 16
copy span "2425459.06"
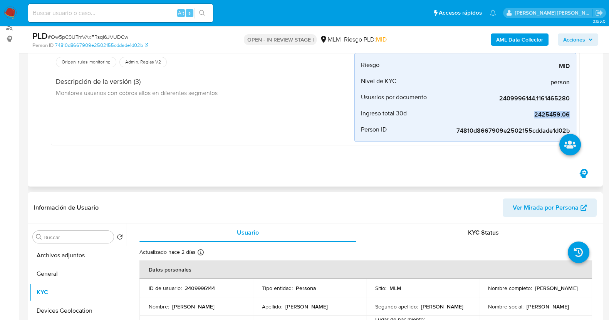
scroll to position [0, 0]
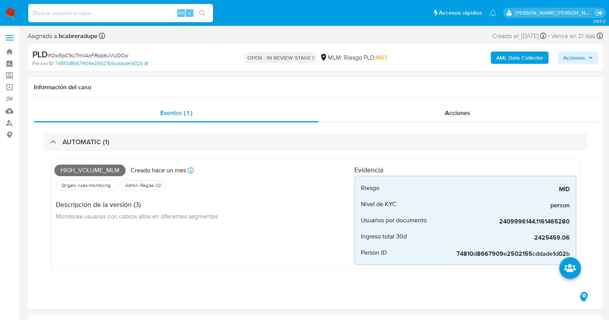
drag, startPoint x: 60, startPoint y: 144, endPoint x: 23, endPoint y: 153, distance: 38.0
click at [61, 144] on div "AUTOMATIC (1)" at bounding box center [79, 142] width 59 height 8
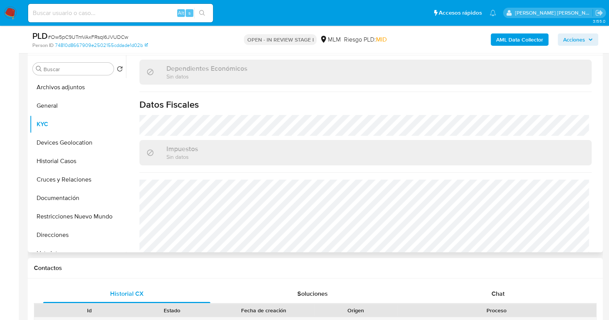
scroll to position [476, 0]
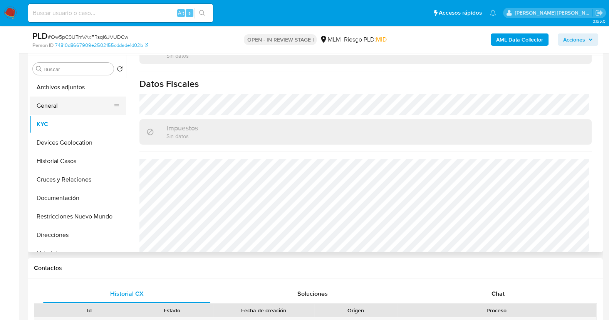
click at [42, 105] on button "General" at bounding box center [75, 106] width 90 height 18
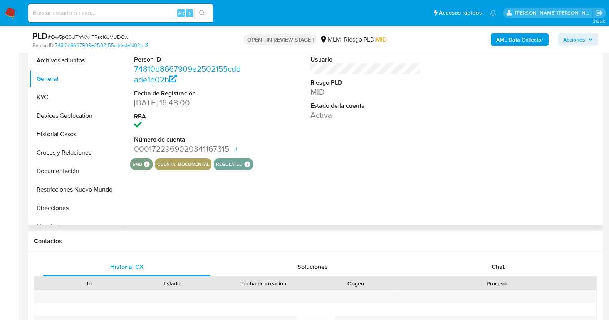
scroll to position [192, 0]
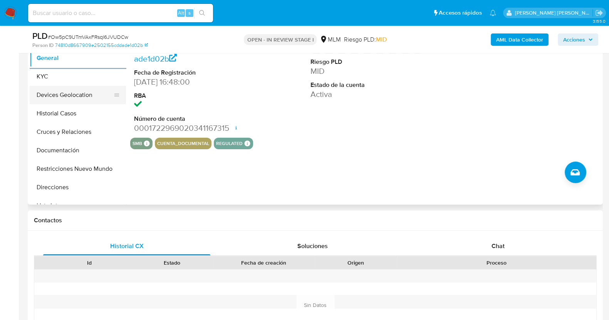
click at [61, 97] on button "Devices Geolocation" at bounding box center [75, 95] width 90 height 18
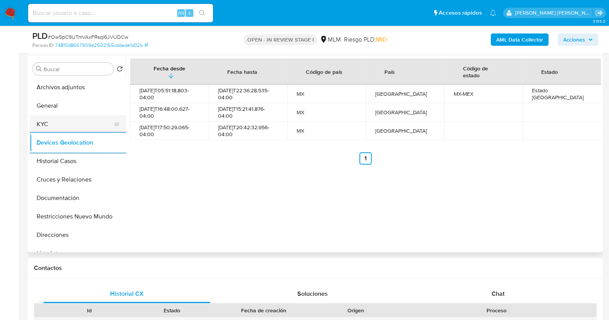
scroll to position [144, 0]
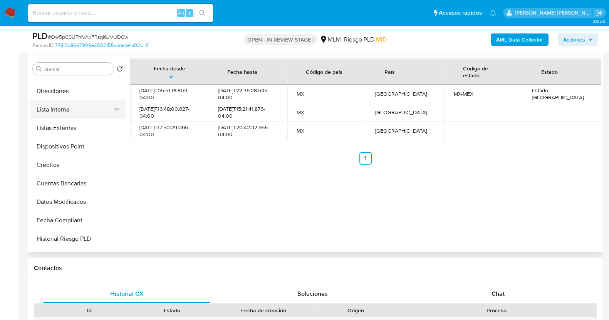
click at [66, 107] on button "Lista Interna" at bounding box center [75, 110] width 90 height 18
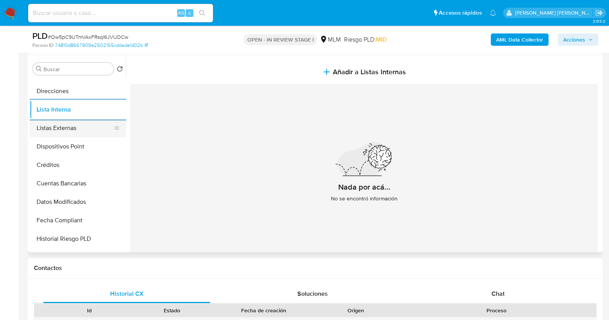
click at [72, 127] on button "Listas Externas" at bounding box center [75, 128] width 90 height 18
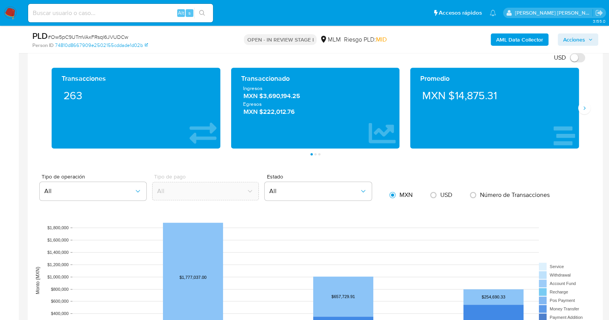
scroll to position [563, 0]
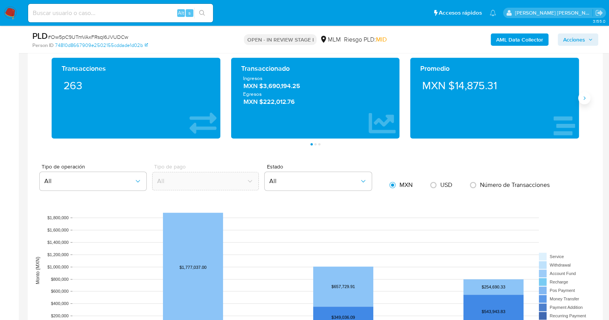
click at [585, 101] on button "Siguiente" at bounding box center [584, 98] width 12 height 12
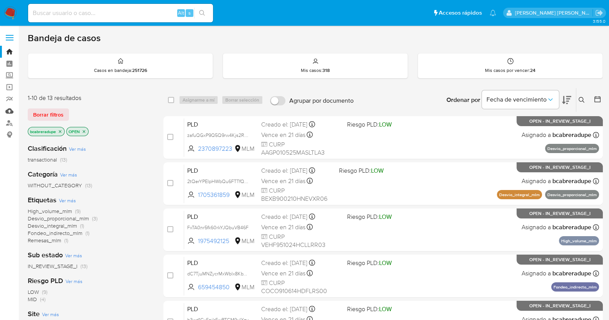
click at [10, 110] on link "Mulan" at bounding box center [46, 111] width 92 height 12
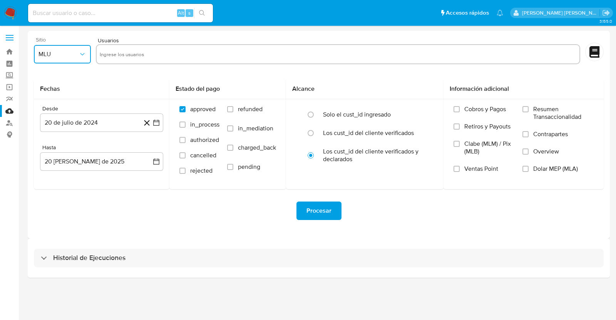
click at [60, 50] on span "MLU" at bounding box center [59, 54] width 40 height 8
click at [54, 164] on div "MLM" at bounding box center [60, 167] width 43 height 18
click at [109, 118] on button "20 de julio de 2024" at bounding box center [101, 123] width 123 height 18
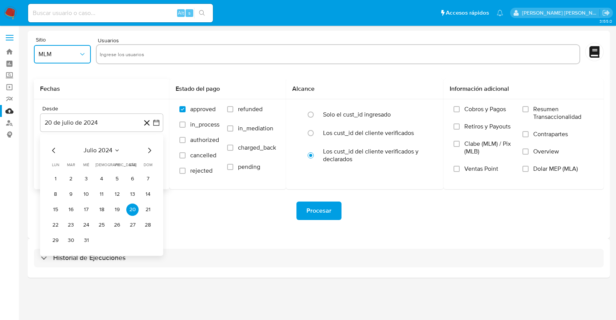
click at [102, 150] on span "julio 2024" at bounding box center [98, 151] width 29 height 8
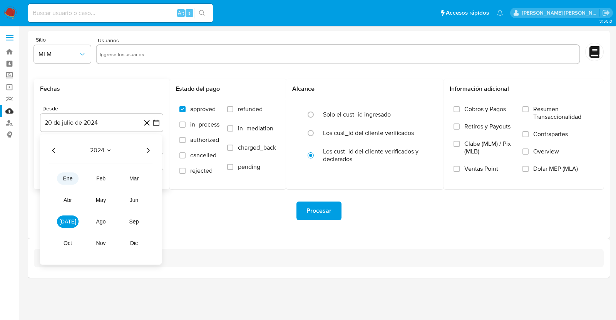
click at [74, 180] on button "ene" at bounding box center [68, 179] width 22 height 12
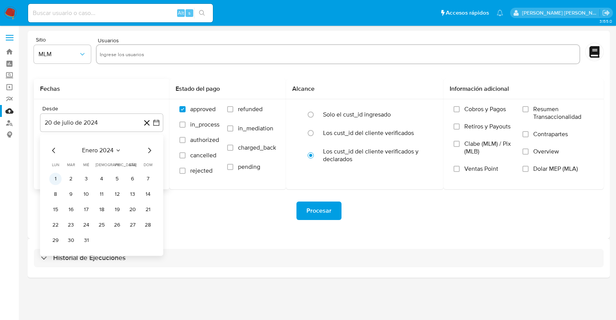
click at [55, 180] on button "1" at bounding box center [55, 179] width 12 height 12
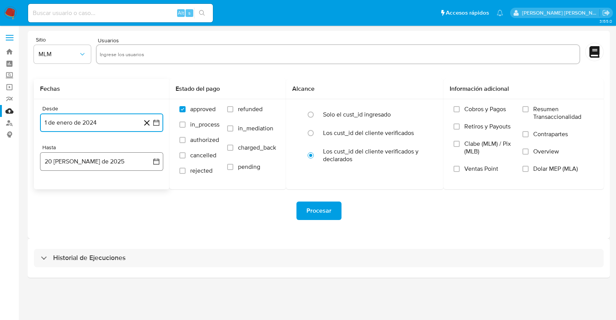
click at [136, 159] on button "20 [PERSON_NAME] de 2025" at bounding box center [101, 162] width 123 height 18
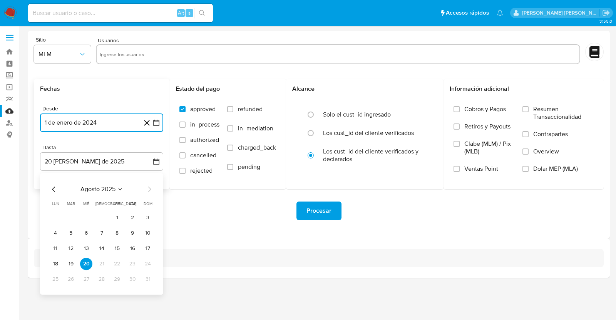
click at [105, 189] on span "agosto 2025" at bounding box center [98, 190] width 35 height 8
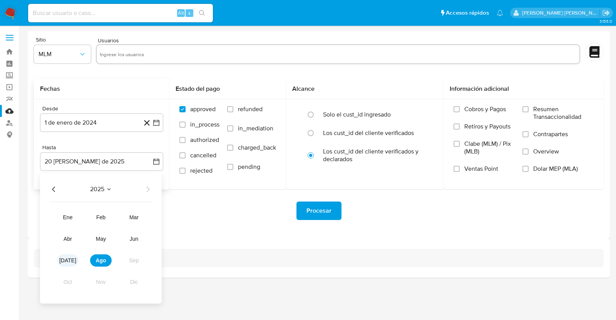
click at [69, 260] on span "[DATE]" at bounding box center [67, 261] width 17 height 6
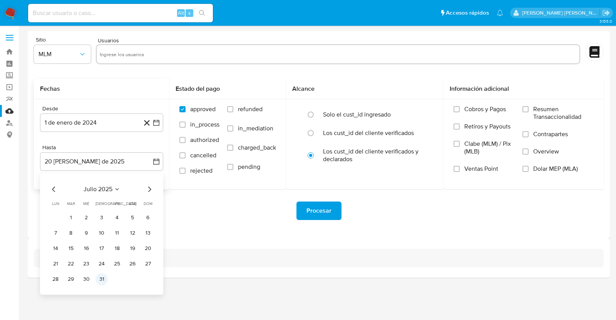
click at [101, 279] on button "31" at bounding box center [102, 279] width 12 height 12
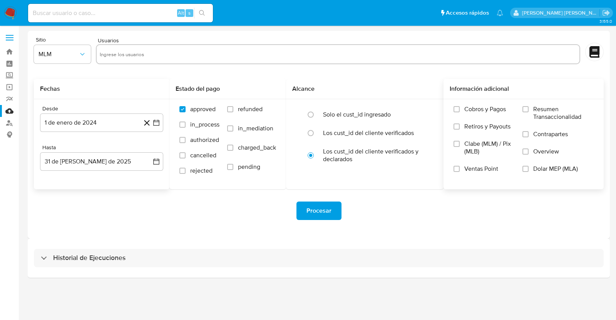
drag, startPoint x: 530, startPoint y: 151, endPoint x: 518, endPoint y: 147, distance: 12.5
click at [529, 151] on label "Overview" at bounding box center [558, 156] width 71 height 17
click at [529, 151] on input "Overview" at bounding box center [526, 152] width 6 height 6
click at [227, 50] on input "text" at bounding box center [338, 54] width 477 height 12
paste input "1770270759"
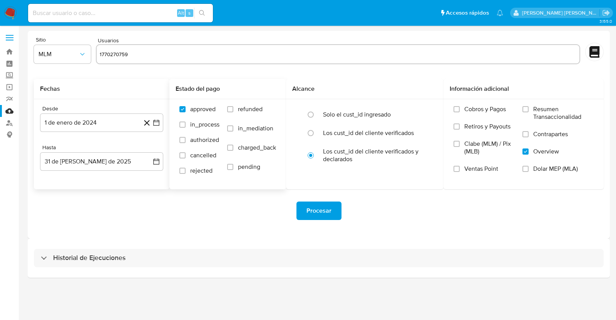
type input "1770270759"
click at [223, 54] on input "text" at bounding box center [362, 54] width 427 height 12
type input "2499418478"
click at [192, 53] on icon "quitar 2499418478" at bounding box center [190, 54] width 6 height 6
click at [328, 206] on span "Procesar" at bounding box center [319, 211] width 25 height 17
